Goal: Task Accomplishment & Management: Manage account settings

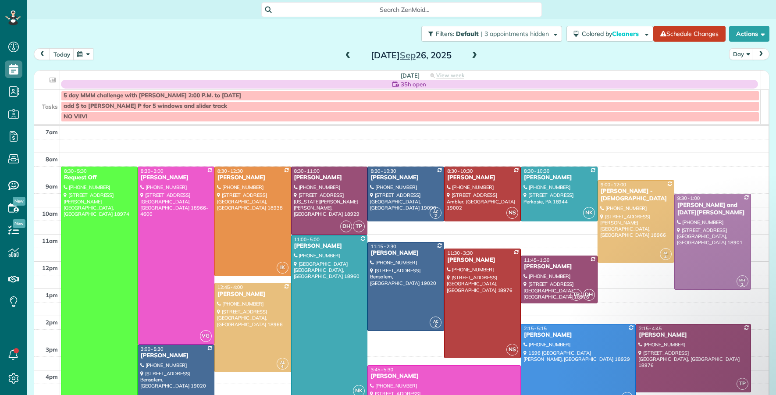
click at [343, 52] on span at bounding box center [348, 56] width 10 height 8
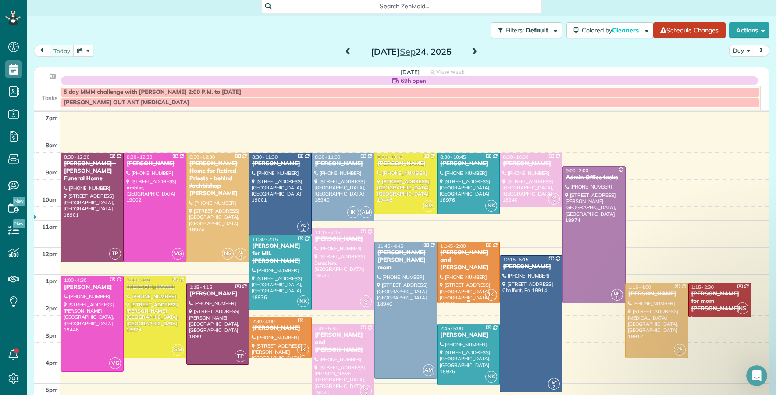
click at [451, 254] on div "[PERSON_NAME] and [PERSON_NAME]" at bounding box center [468, 260] width 57 height 22
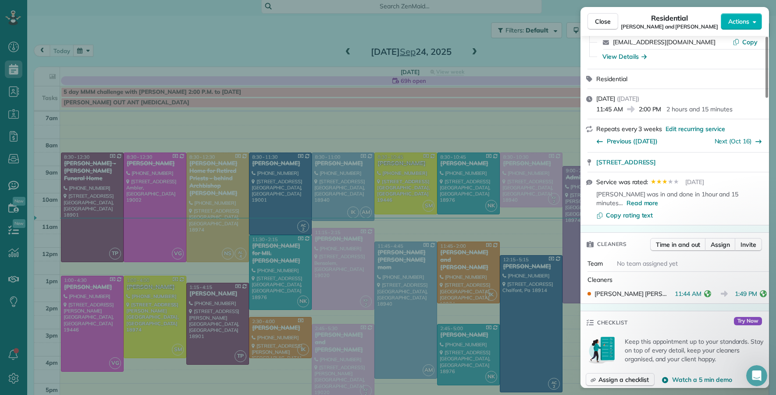
scroll to position [213, 0]
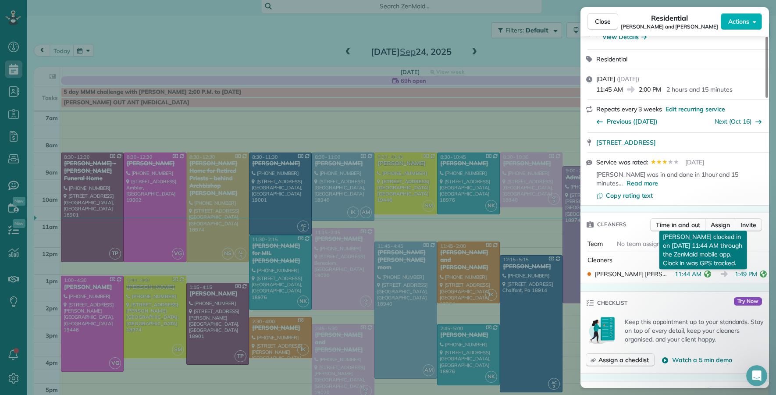
click at [704, 277] on icon "reset" at bounding box center [707, 273] width 7 height 7
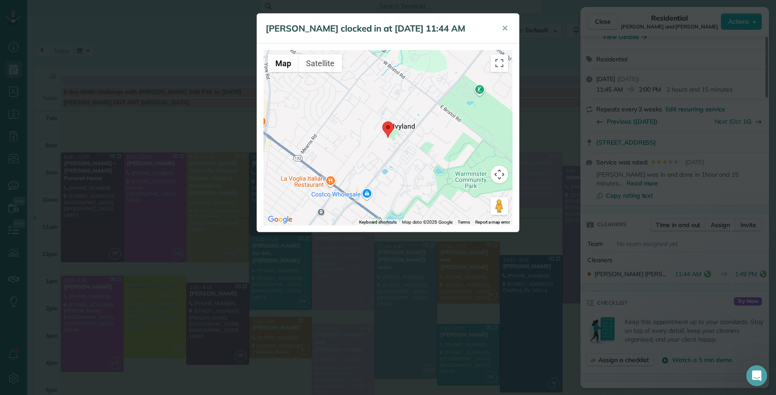
click at [508, 25] on button "✕" at bounding box center [505, 28] width 20 height 21
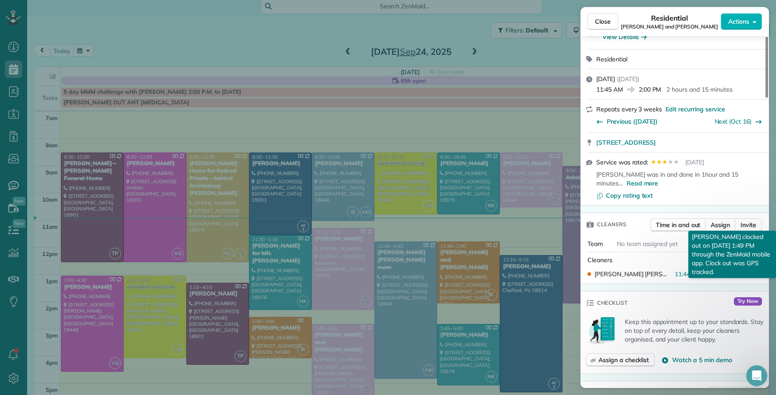
click at [760, 276] on icon "reset" at bounding box center [763, 273] width 7 height 7
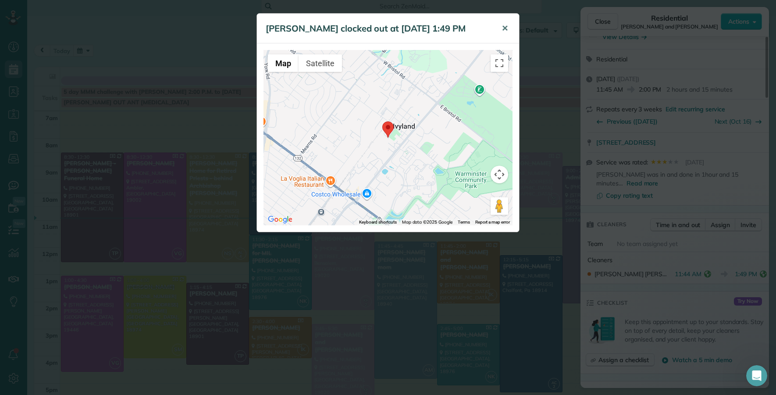
click at [503, 32] on span "✕" at bounding box center [504, 28] width 7 height 10
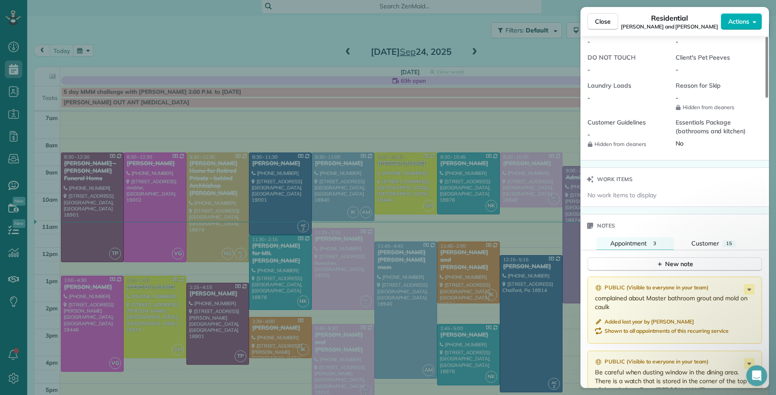
scroll to position [974, 0]
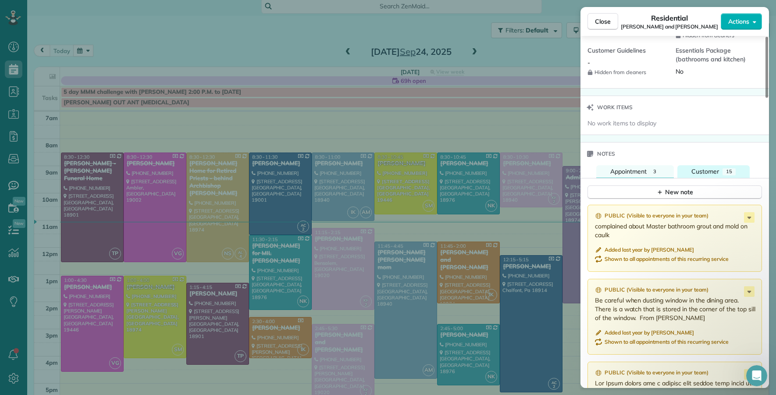
click at [705, 175] on span "Customer" at bounding box center [705, 171] width 28 height 8
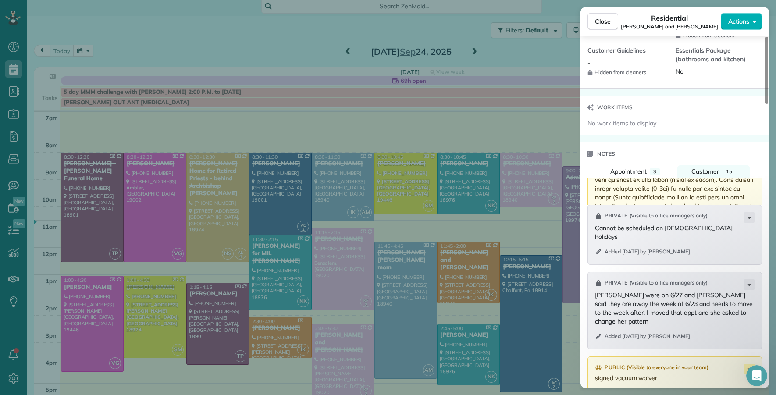
scroll to position [1314, 0]
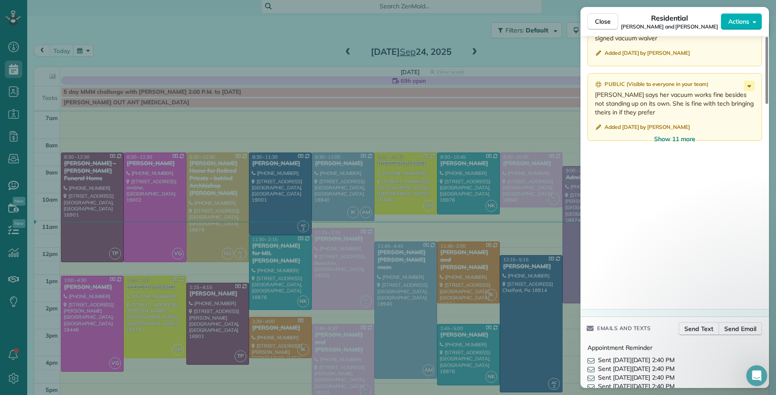
click at [668, 143] on span "Show 11 more" at bounding box center [674, 139] width 41 height 9
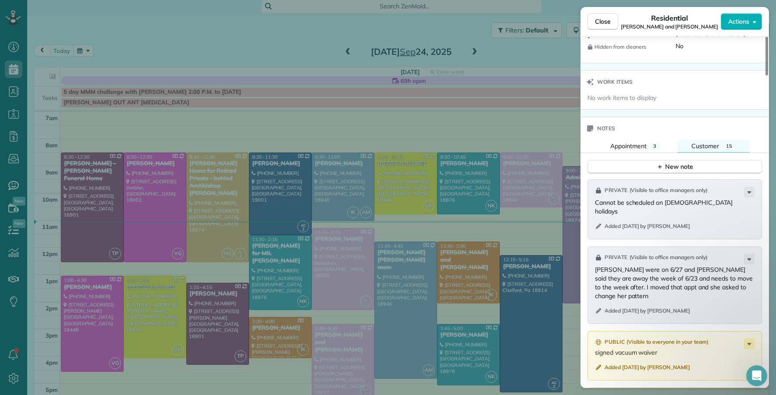
scroll to position [1086, 0]
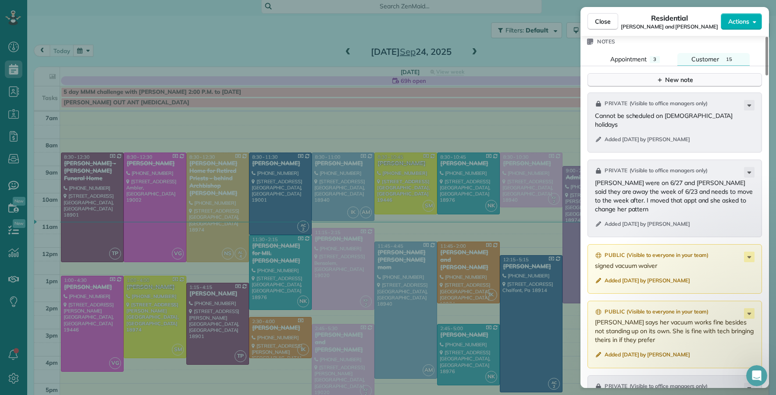
click at [660, 83] on icon "button" at bounding box center [659, 79] width 7 height 7
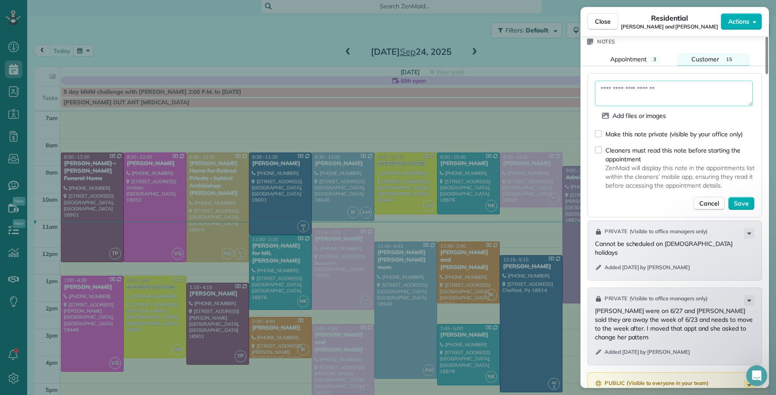
drag, startPoint x: 616, startPoint y: 101, endPoint x: 619, endPoint y: 97, distance: 5.0
click at [617, 100] on textarea at bounding box center [674, 93] width 158 height 25
paste textarea "**********"
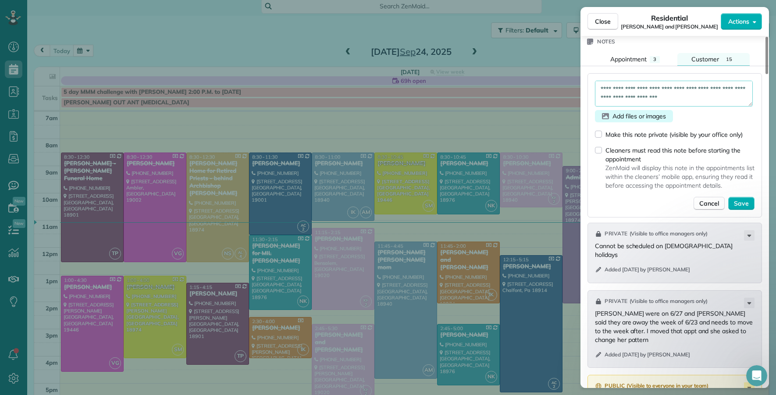
drag, startPoint x: 625, startPoint y: 97, endPoint x: 618, endPoint y: 126, distance: 30.0
click at [625, 97] on textarea "**********" at bounding box center [674, 93] width 158 height 25
click at [630, 87] on textarea "**********" at bounding box center [674, 93] width 158 height 25
type textarea "**********"
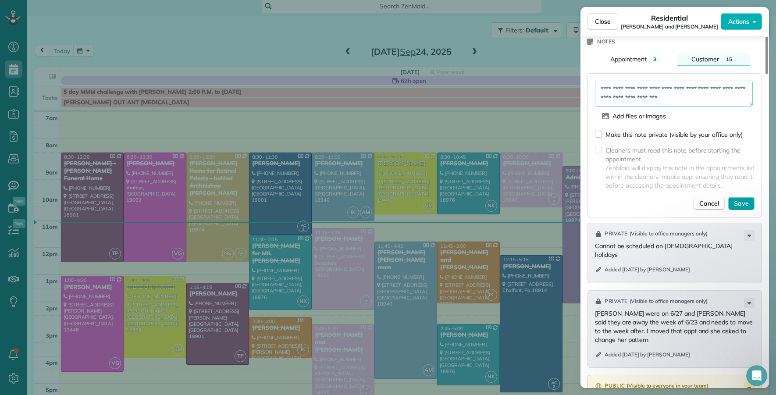
click at [742, 208] on span "Save" at bounding box center [741, 203] width 15 height 9
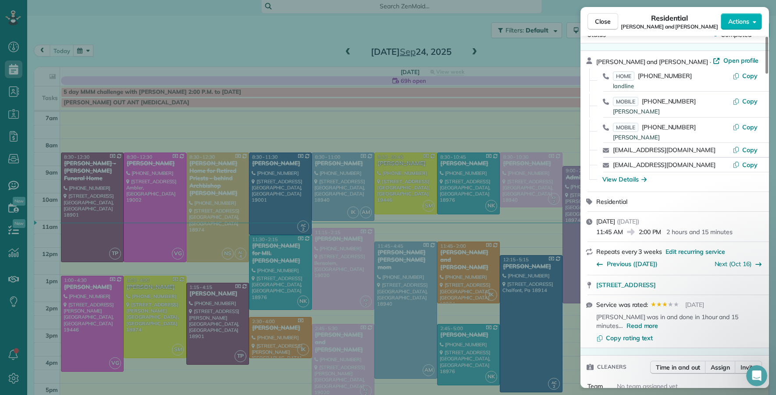
scroll to position [0, 0]
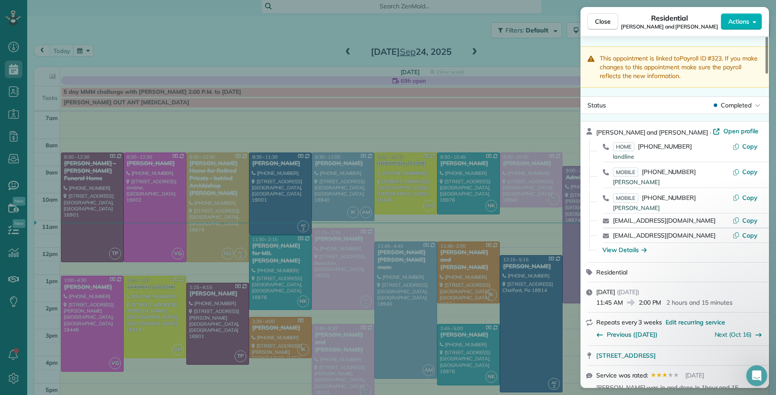
drag, startPoint x: 608, startPoint y: 29, endPoint x: 601, endPoint y: 68, distance: 40.1
click at [608, 29] on button "Close" at bounding box center [602, 21] width 31 height 17
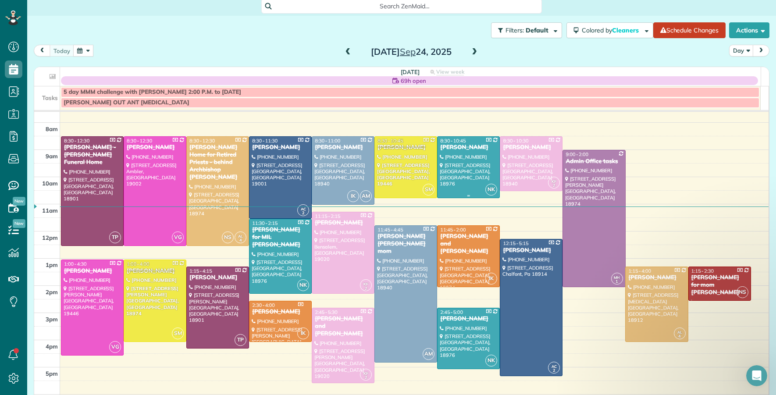
scroll to position [18, 0]
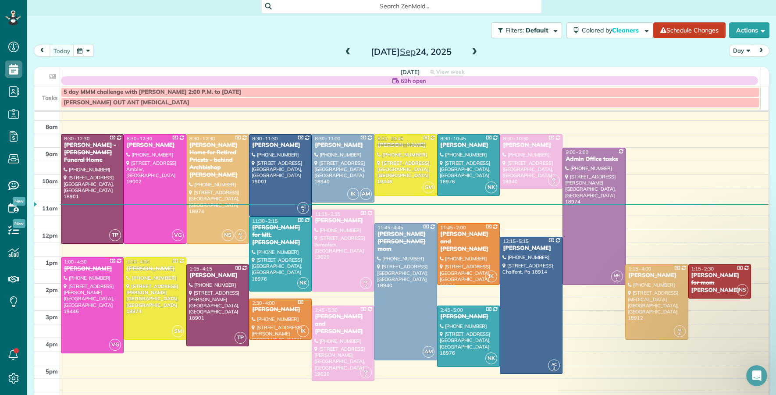
click at [472, 50] on span at bounding box center [474, 52] width 10 height 8
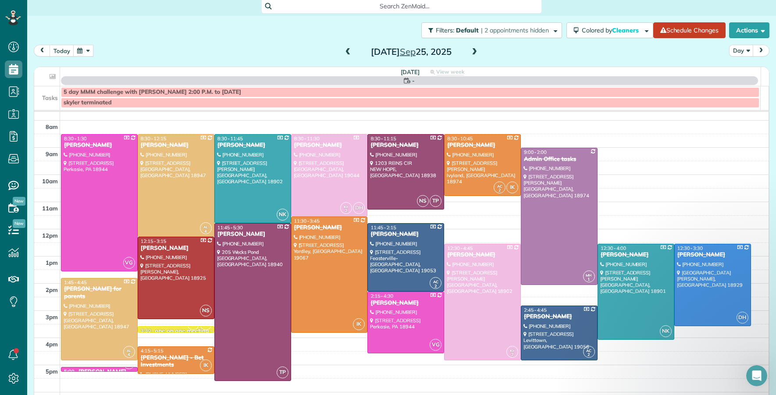
scroll to position [0, 0]
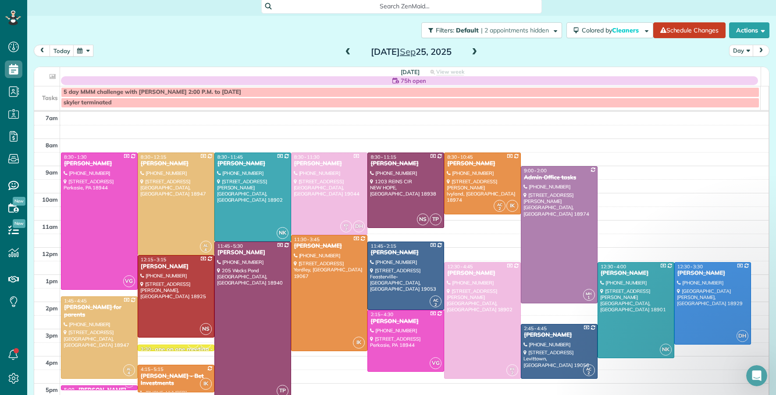
click at [469, 53] on span at bounding box center [474, 52] width 10 height 8
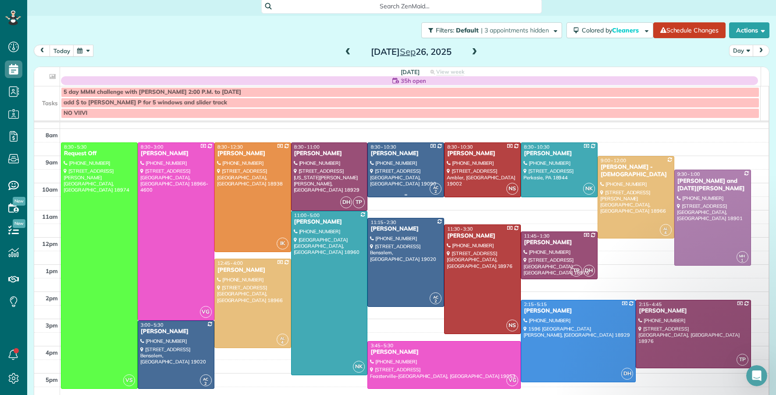
scroll to position [23, 0]
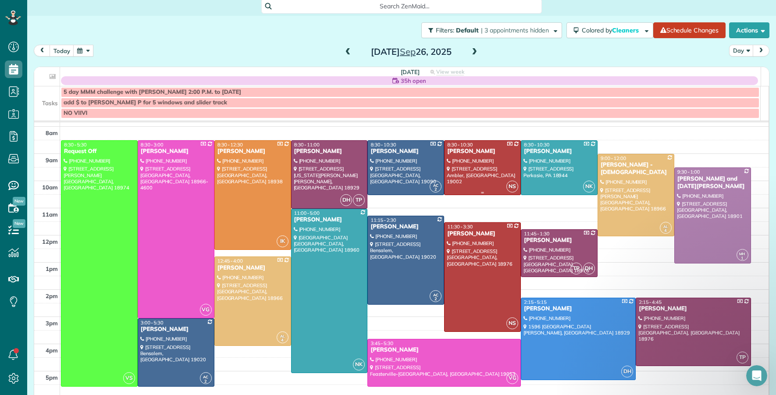
click at [449, 148] on div "[PERSON_NAME]" at bounding box center [482, 151] width 71 height 7
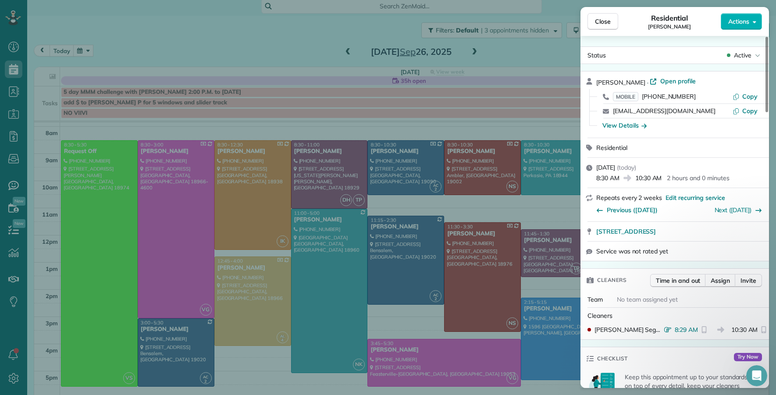
click at [602, 21] on span "Close" at bounding box center [603, 21] width 16 height 9
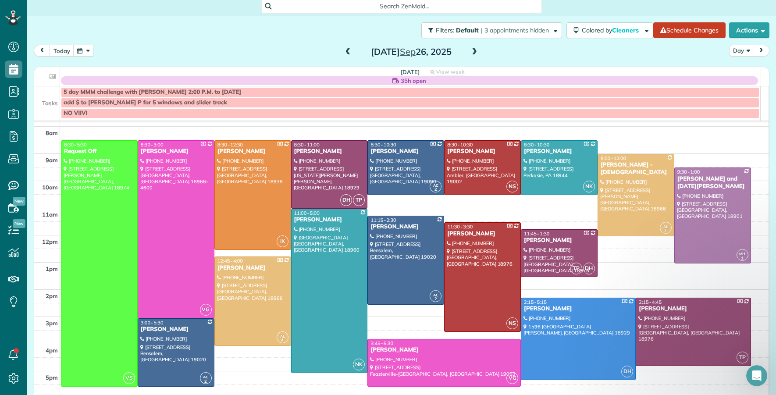
click at [469, 50] on span at bounding box center [474, 52] width 10 height 8
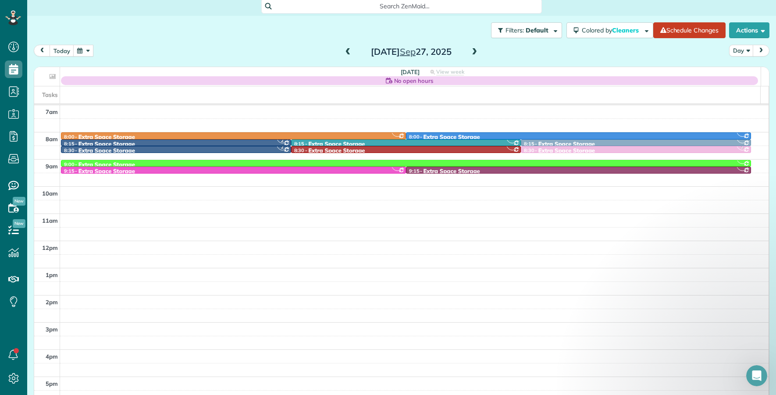
click at [343, 50] on span at bounding box center [348, 52] width 10 height 8
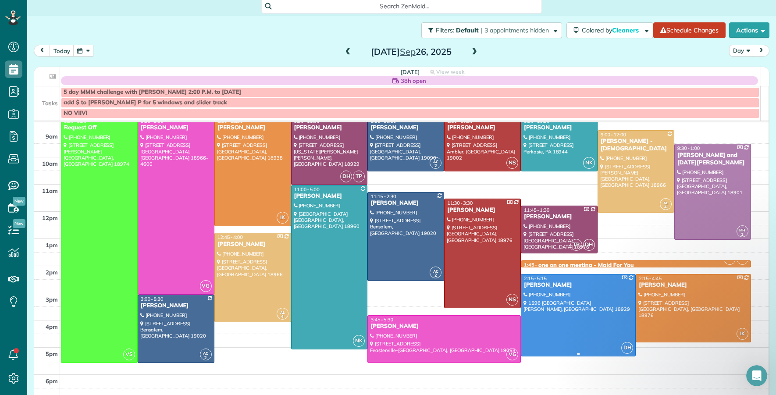
scroll to position [32, 0]
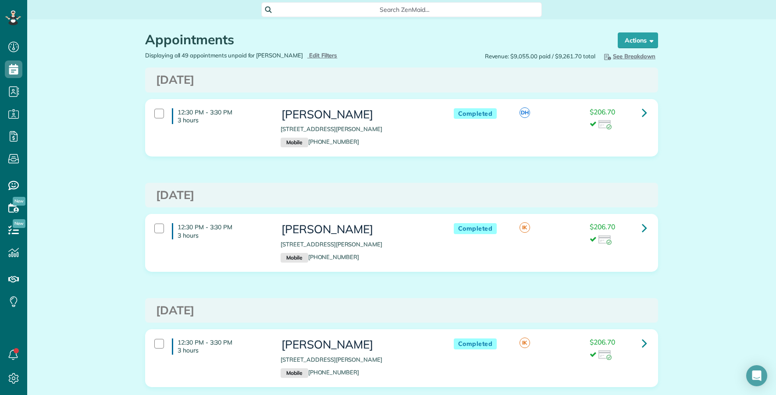
scroll to position [4, 4]
